Goal: Check status: Check status

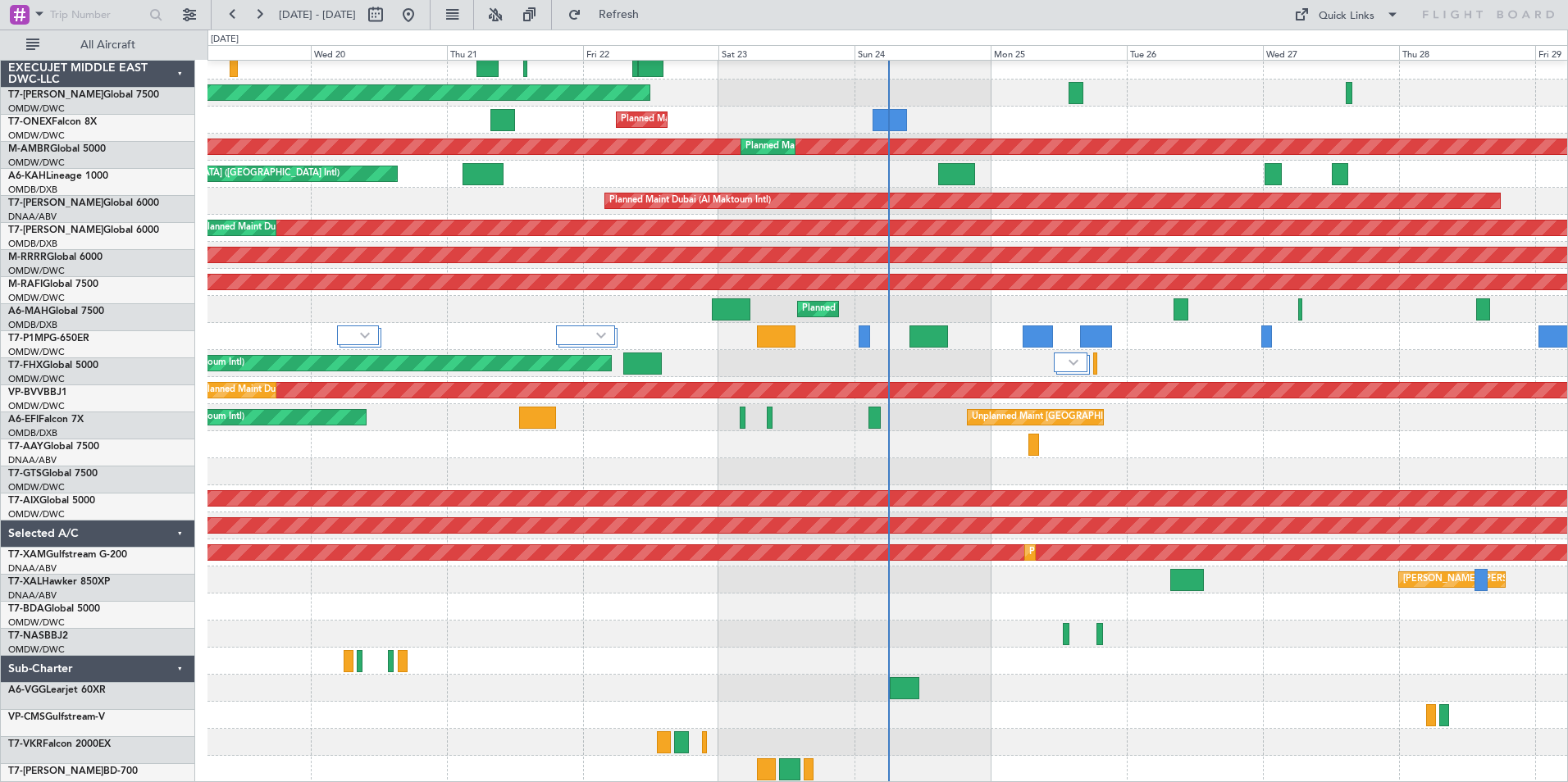
scroll to position [62, 0]
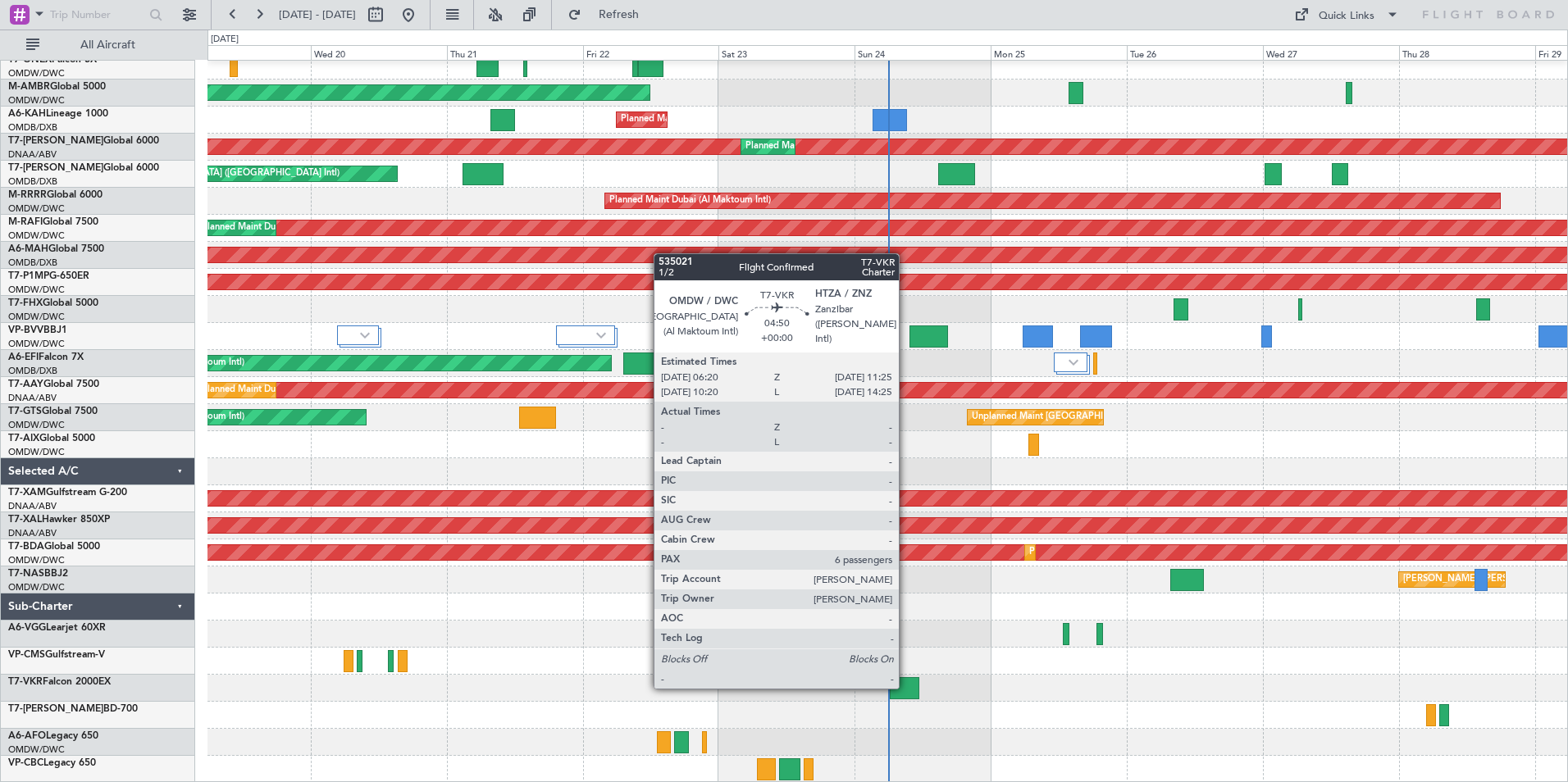
click at [906, 687] on div at bounding box center [904, 688] width 29 height 22
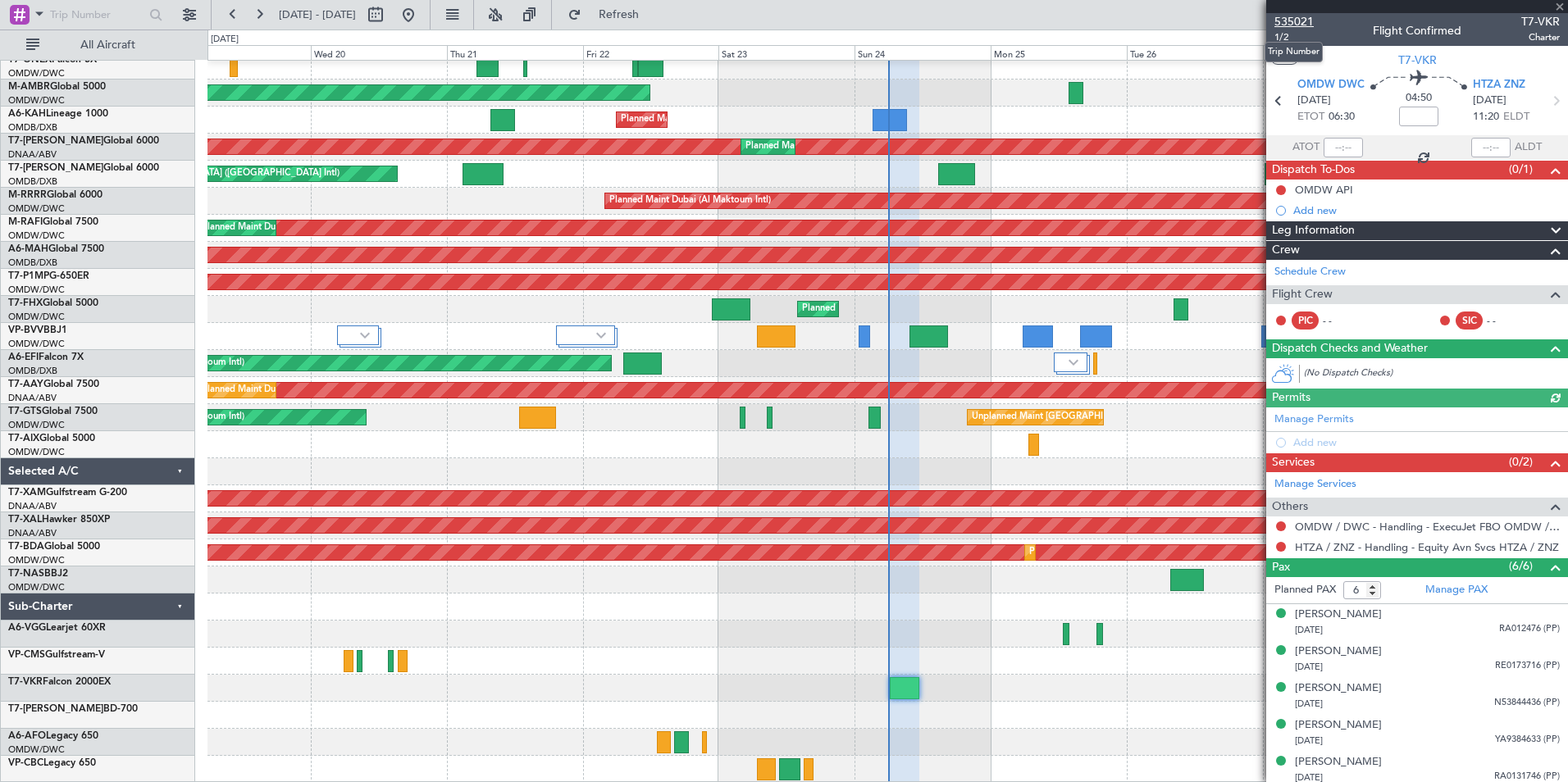
click at [1297, 18] on span "535021" at bounding box center [1294, 22] width 40 height 17
click at [636, 24] on button "Refresh" at bounding box center [609, 15] width 99 height 26
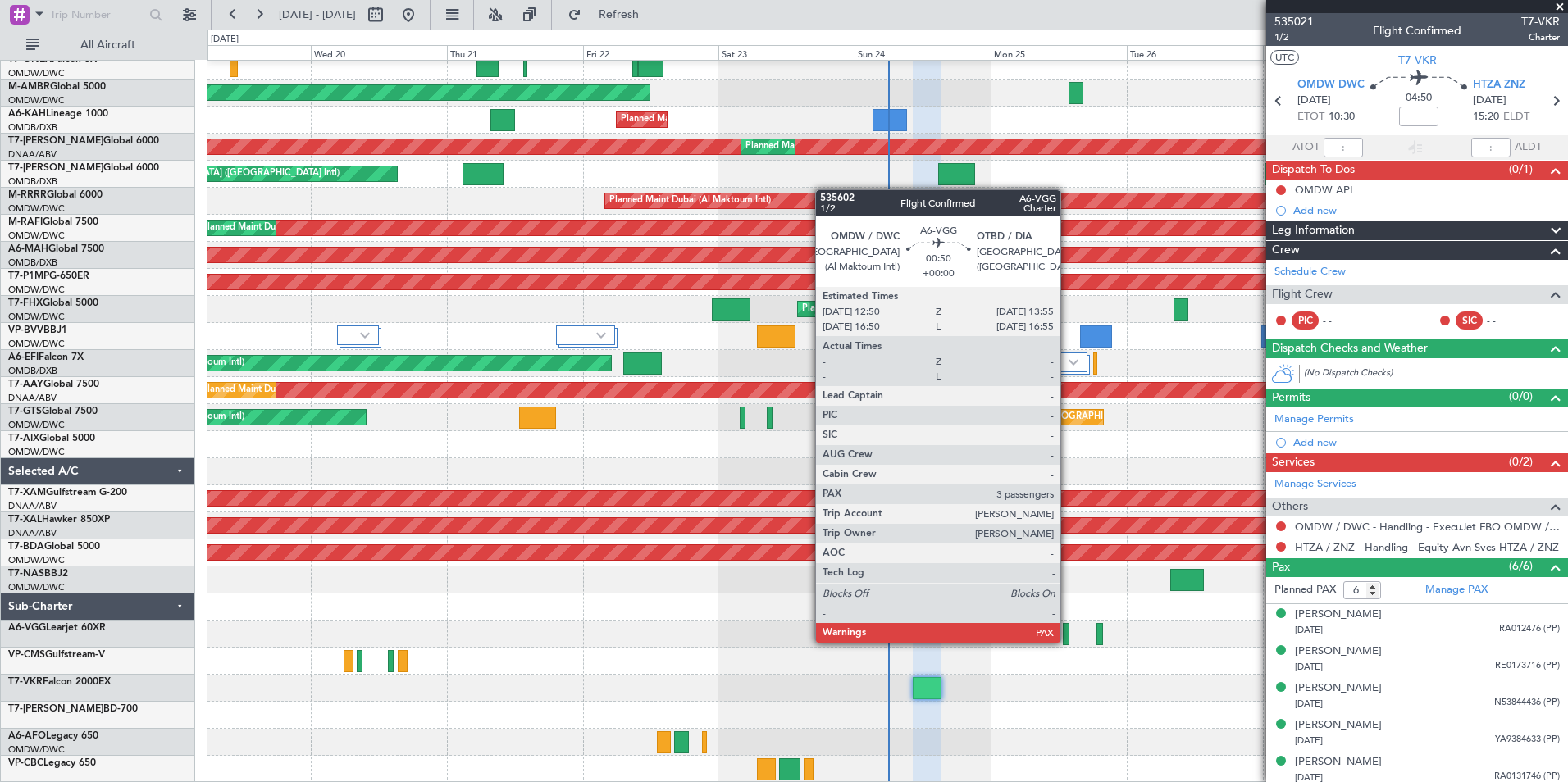
click at [1068, 641] on div at bounding box center [1066, 634] width 7 height 22
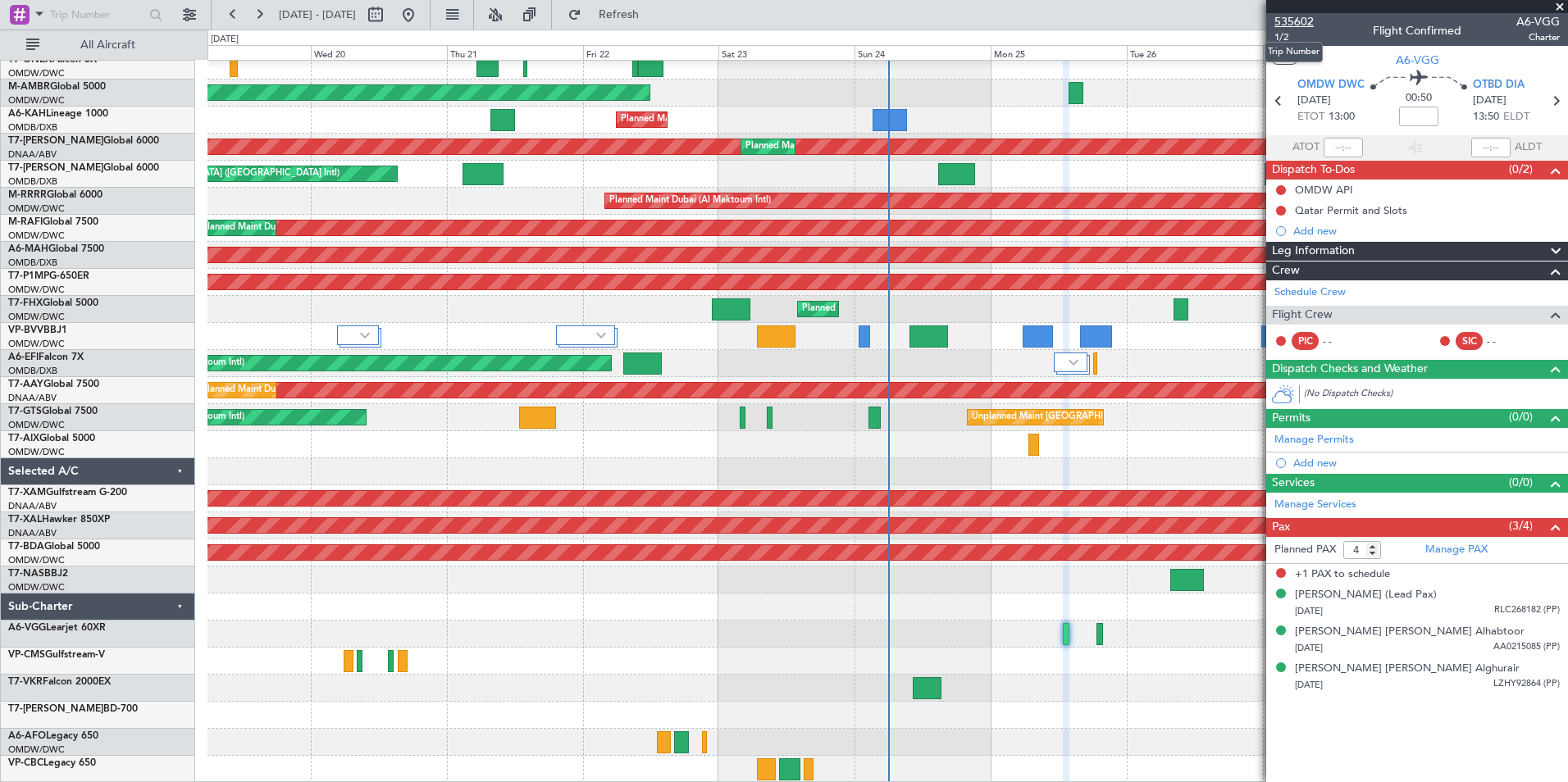
click at [1297, 18] on span "535602" at bounding box center [1294, 22] width 40 height 17
click at [653, 17] on span "Refresh" at bounding box center [619, 14] width 69 height 11
click at [181, 474] on div "Selected A/C" at bounding box center [98, 471] width 194 height 27
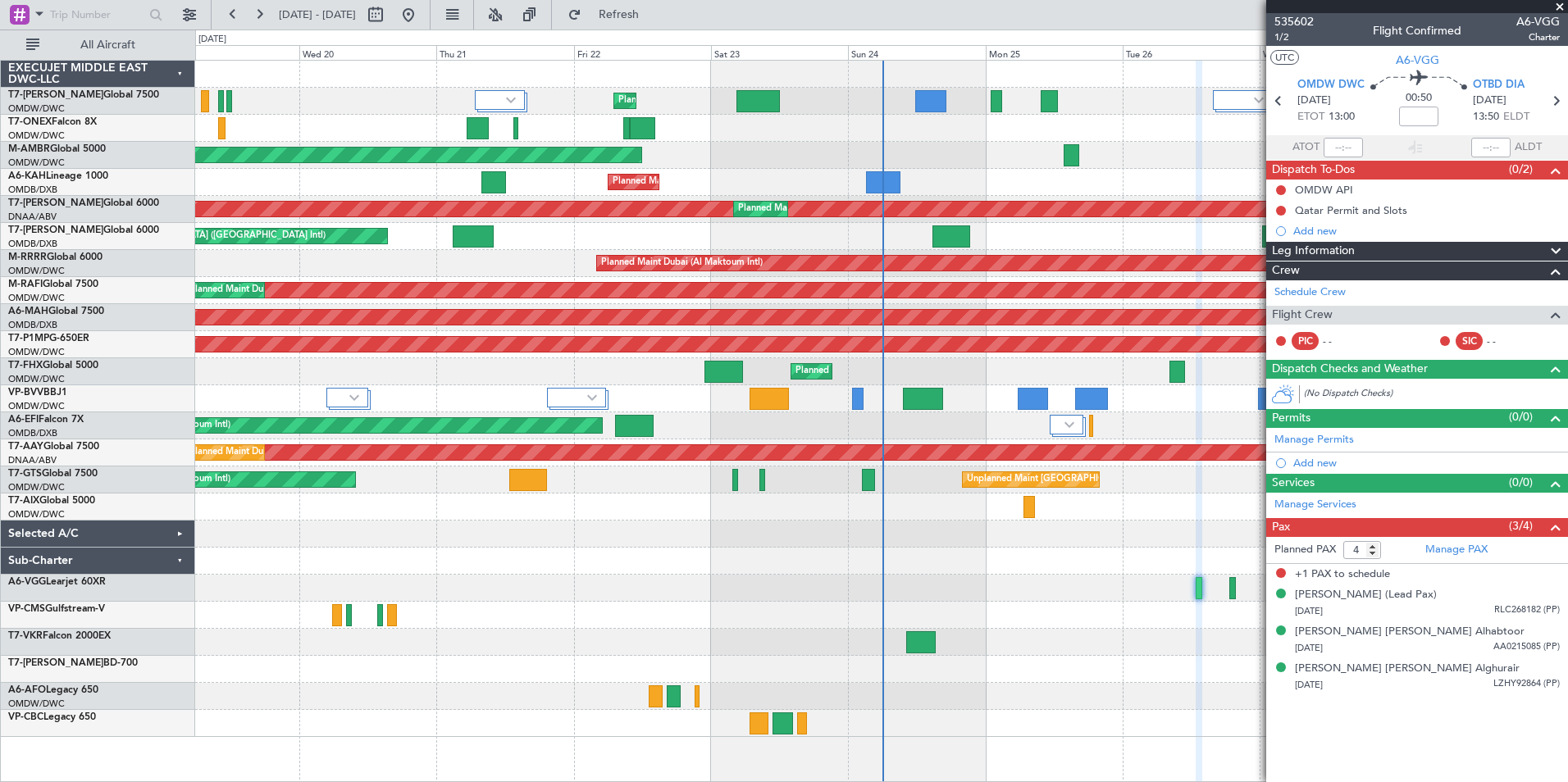
click at [183, 69] on div "EXECUJET MIDDLE EAST DWC-LLC" at bounding box center [98, 73] width 194 height 27
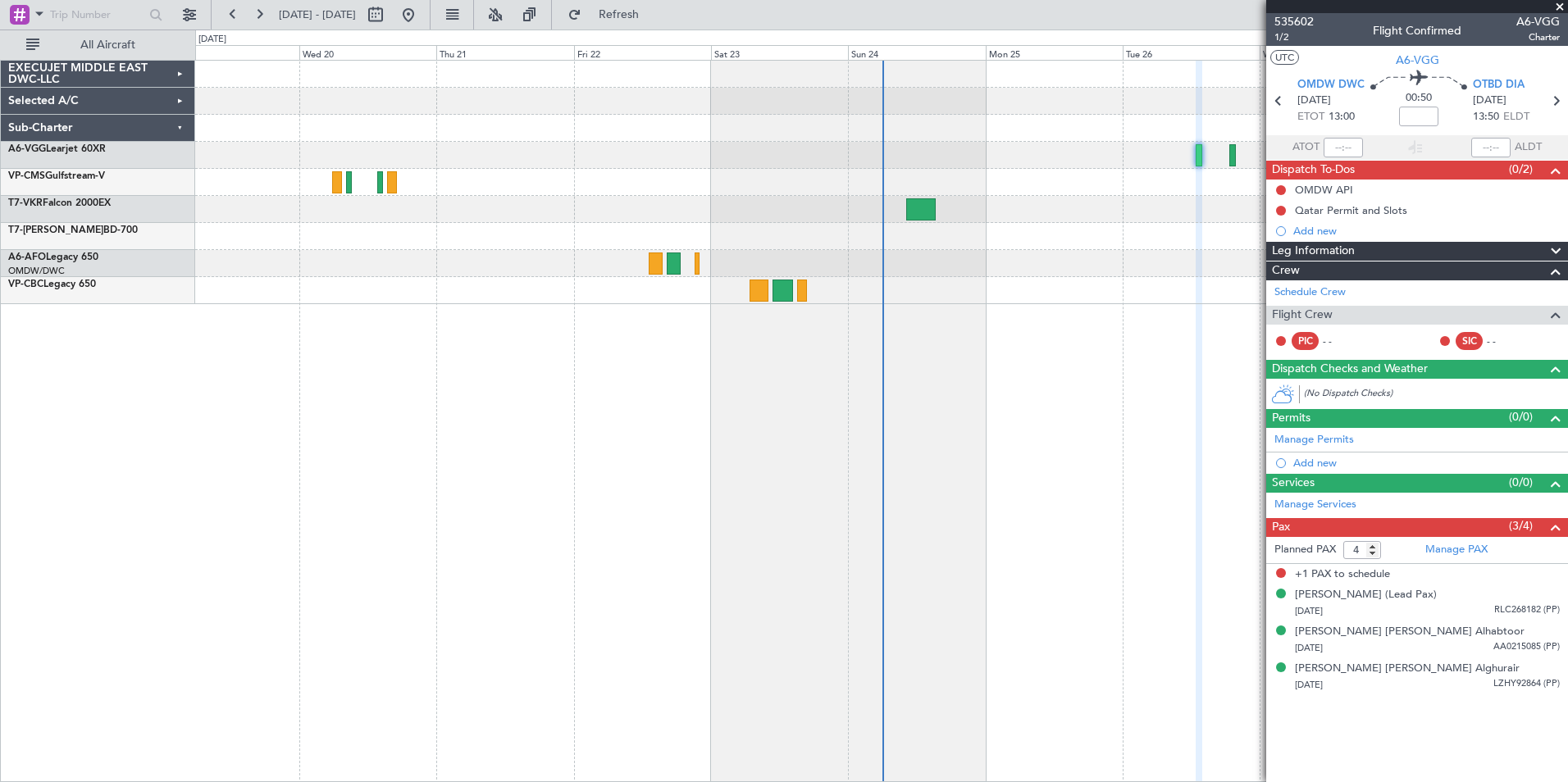
click at [1556, 4] on span at bounding box center [1559, 7] width 16 height 15
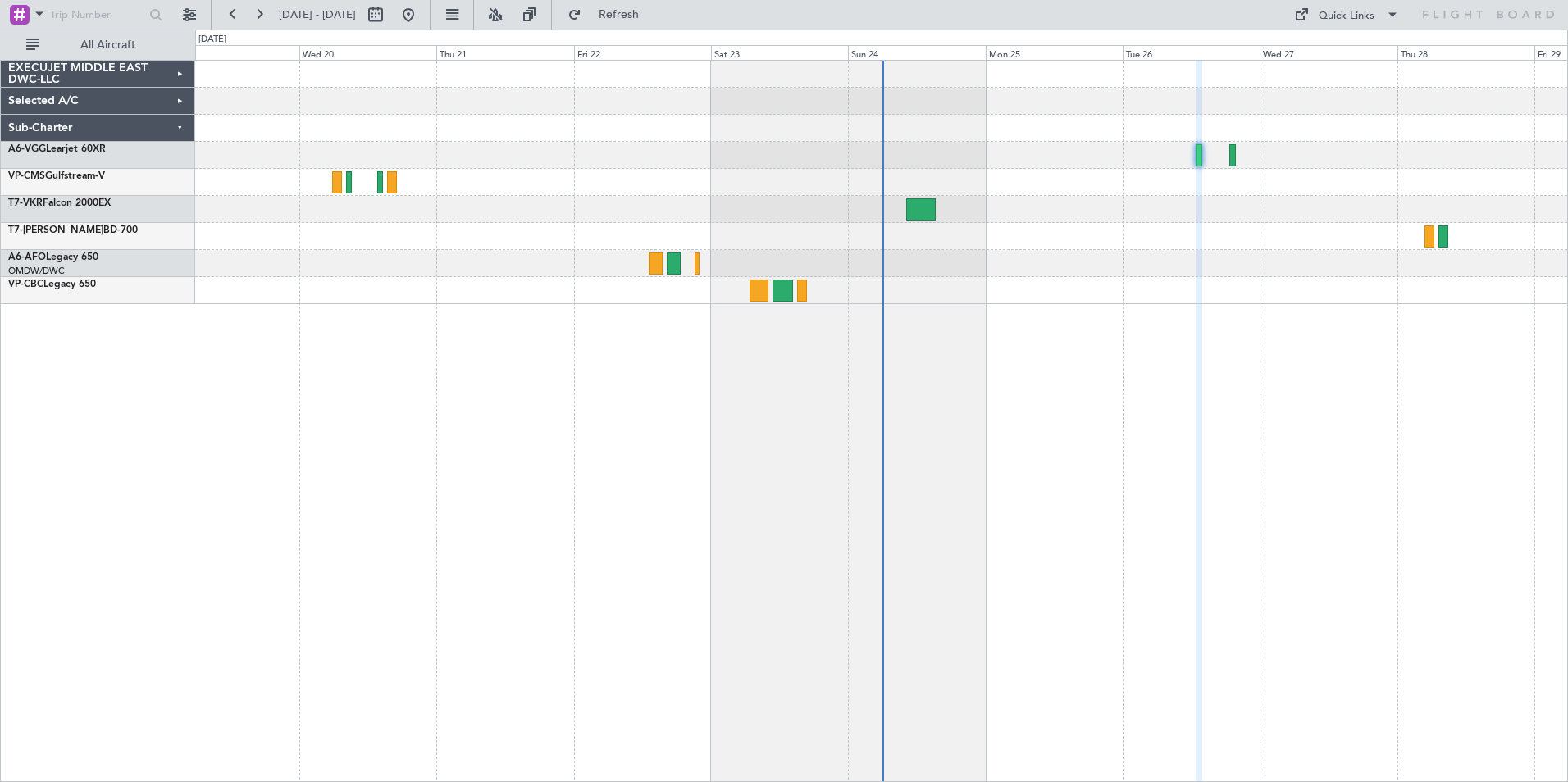
type input "0"
